Goal: Information Seeking & Learning: Learn about a topic

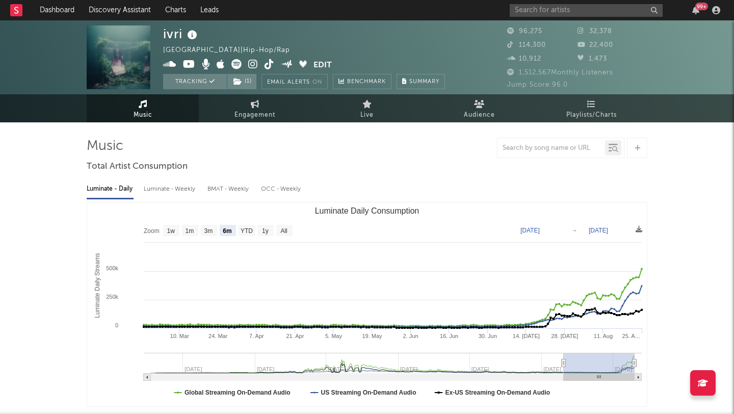
select select "6m"
click at [530, 9] on input "text" at bounding box center [586, 10] width 153 height 13
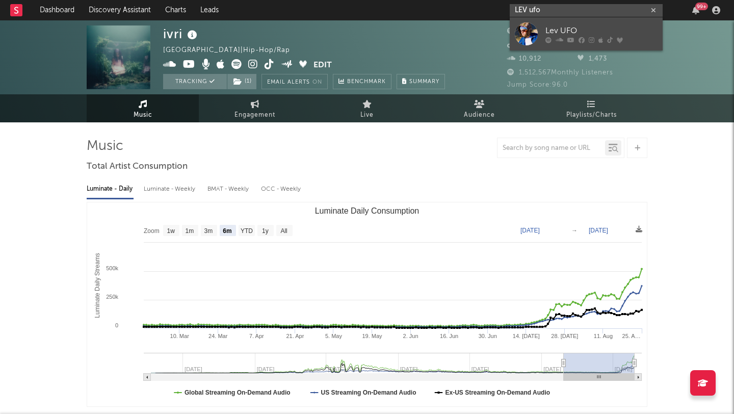
type input "LEV ufo"
click at [553, 26] on div "Lev UFO" at bounding box center [601, 30] width 112 height 12
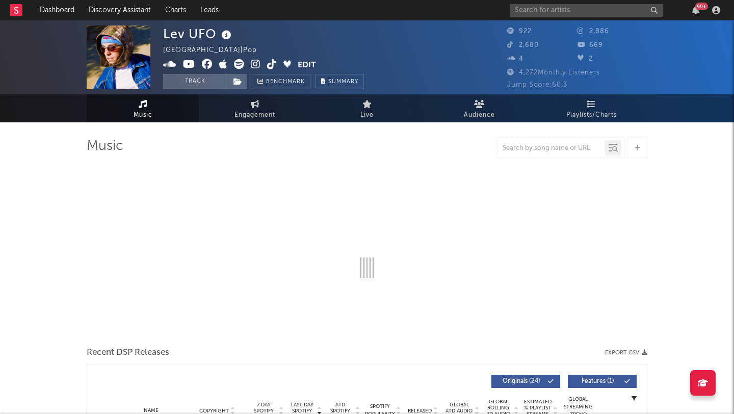
select select "6m"
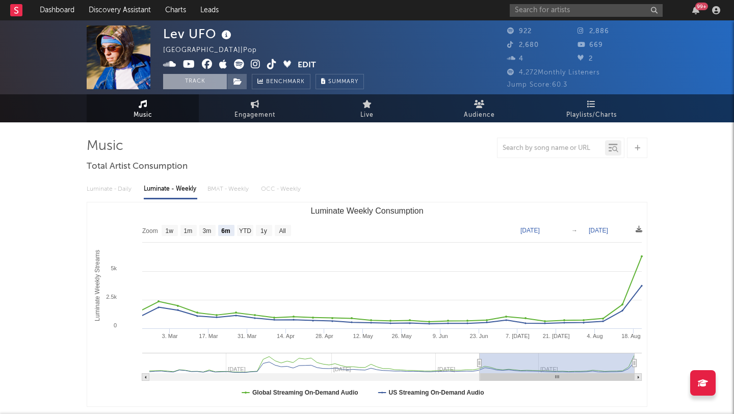
click at [195, 78] on button "Track" at bounding box center [195, 81] width 64 height 15
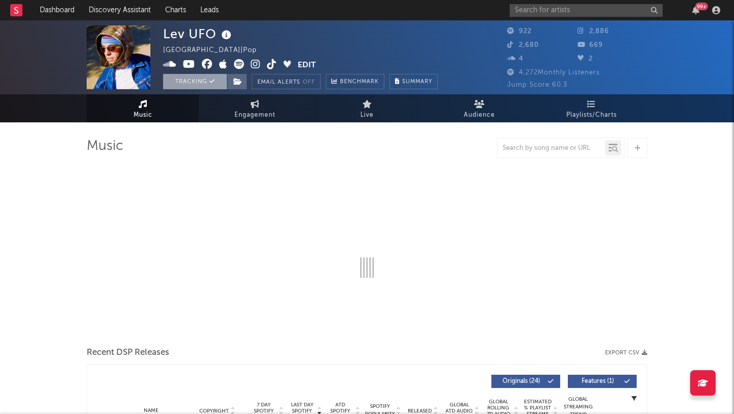
select select "6m"
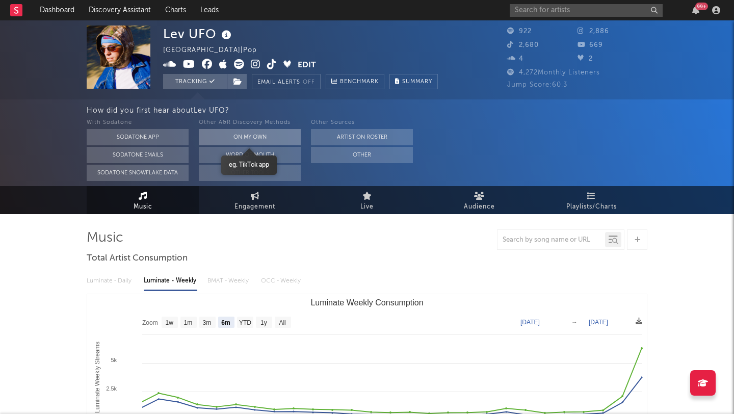
click at [255, 134] on button "On My Own" at bounding box center [250, 137] width 102 height 16
